Goal: Check status: Check status

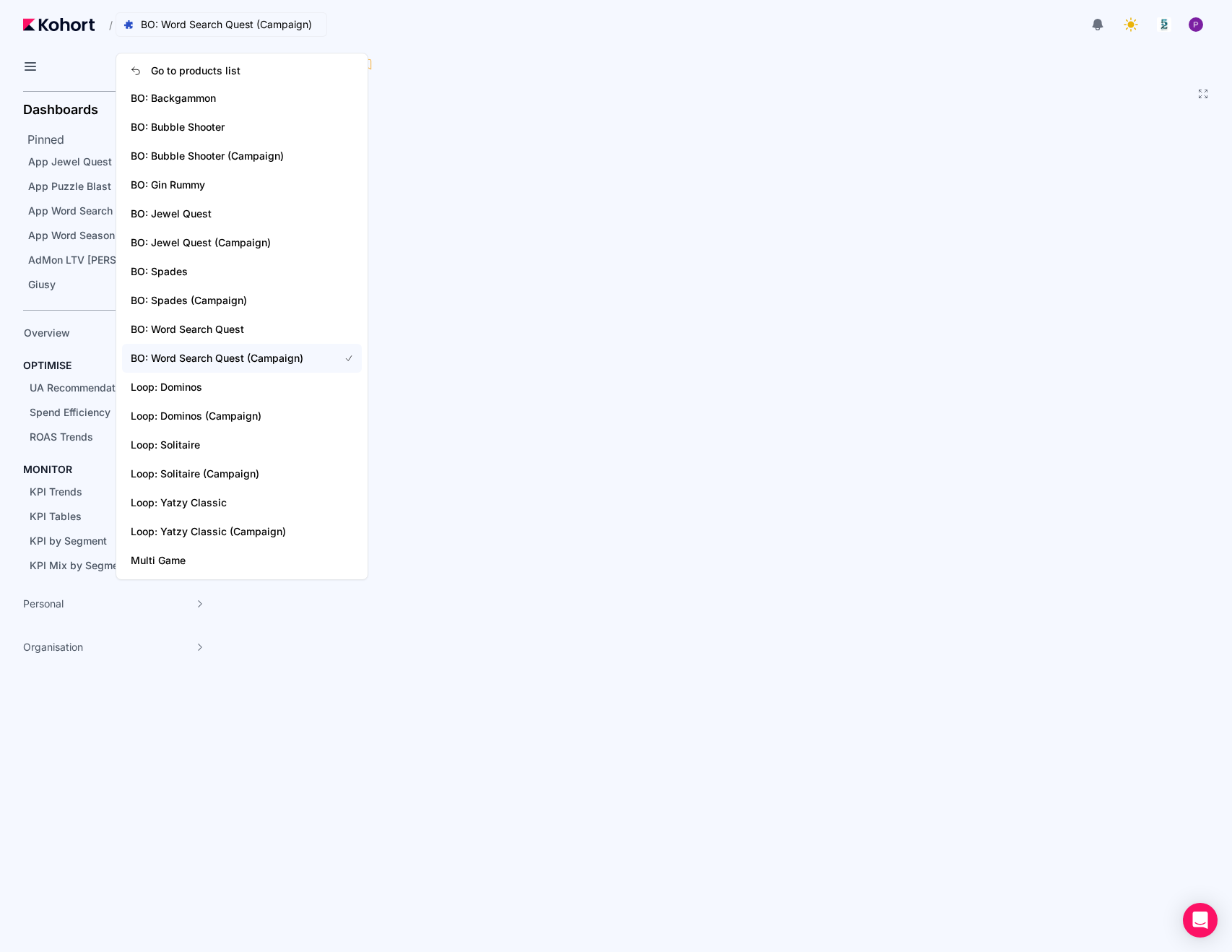
click at [207, 17] on span "BO: Word Search Quest (Campaign)" at bounding box center [227, 25] width 171 height 15
click at [193, 239] on span "BO: Jewel Quest (Campaign)" at bounding box center [226, 243] width 191 height 15
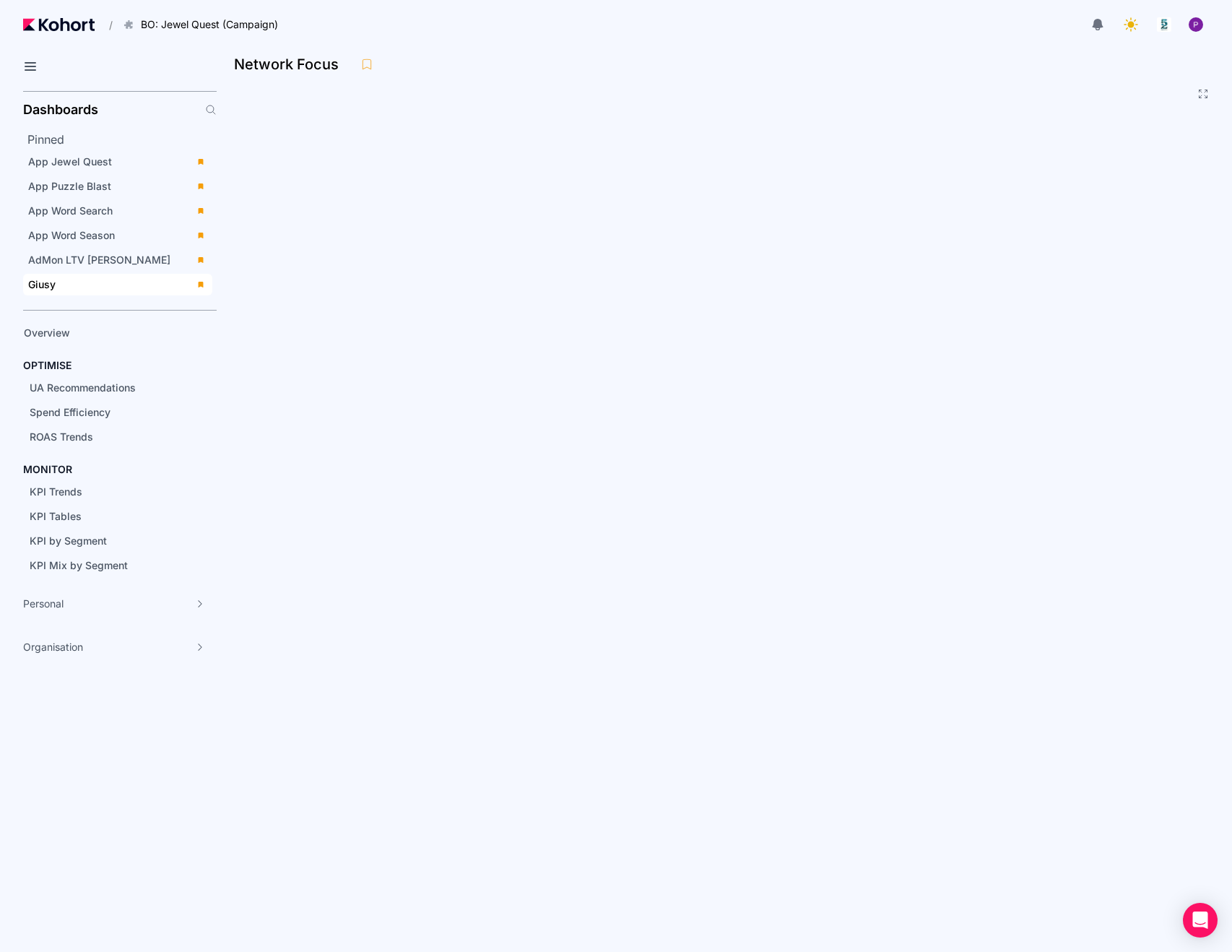
click at [86, 289] on div "Giusy" at bounding box center [108, 284] width 159 height 15
